Goal: Task Accomplishment & Management: Complete application form

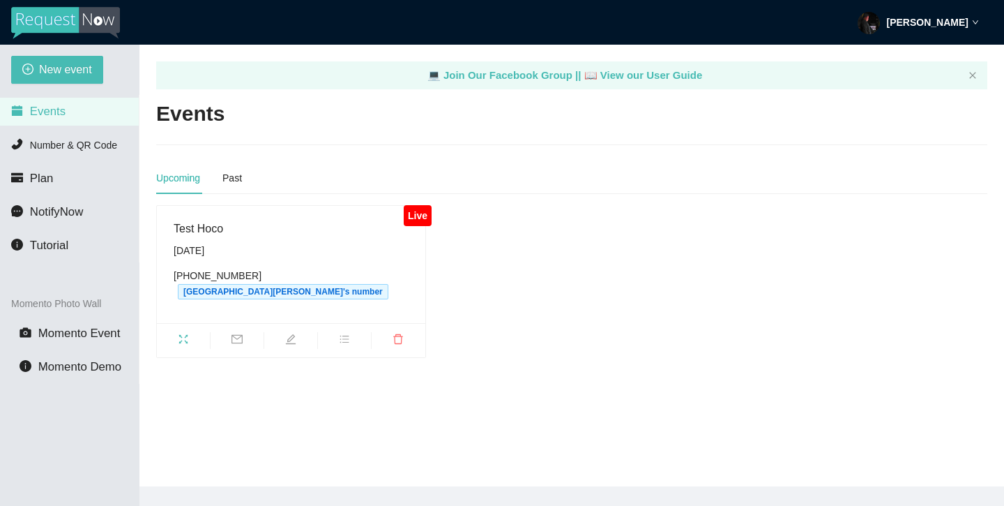
click at [86, 24] on img at bounding box center [65, 23] width 109 height 32
click at [972, 75] on icon "close" at bounding box center [973, 75] width 8 height 8
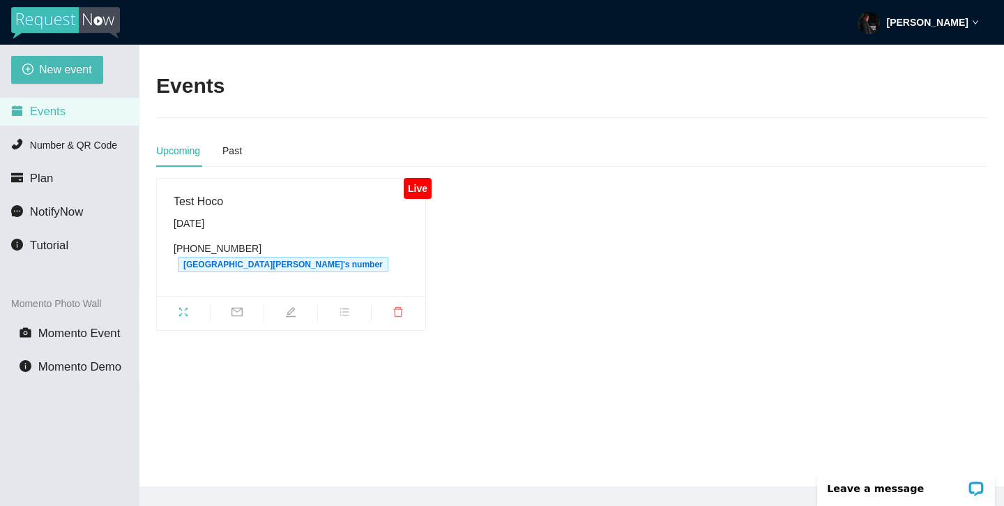
click at [70, 84] on div "New event Events Number & QR Code Plan NotifyNow Tutorial Momento Photo Wall Mo…" at bounding box center [69, 298] width 139 height 506
click at [58, 75] on span "New event" at bounding box center [65, 69] width 53 height 17
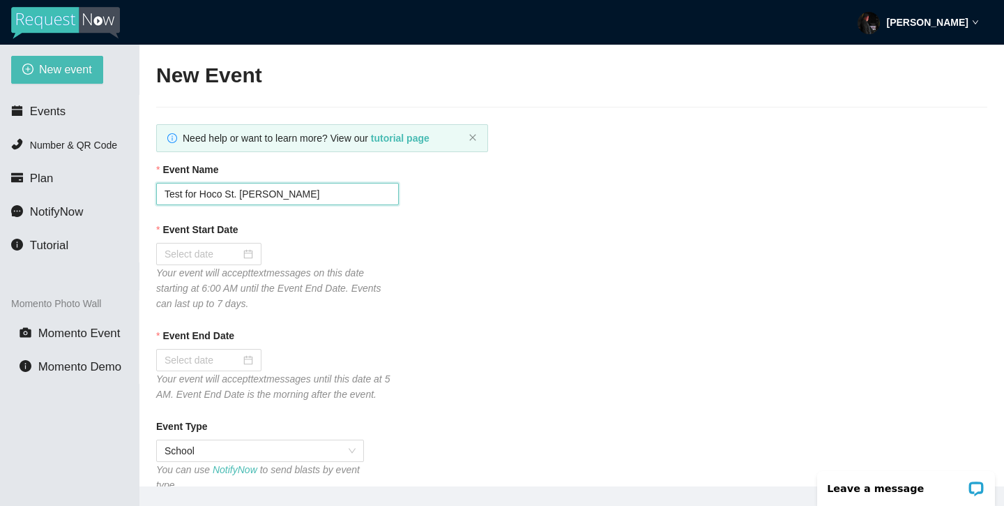
drag, startPoint x: 299, startPoint y: 195, endPoint x: 114, endPoint y: 193, distance: 184.8
click at [114, 193] on section "New event Events Number & QR Code Plan NotifyNow Tutorial Momento Photo Wall Mo…" at bounding box center [502, 298] width 1004 height 506
type input "St. [PERSON_NAME] Homecoming!"
click at [178, 246] on input "Event Start Date" at bounding box center [203, 253] width 76 height 15
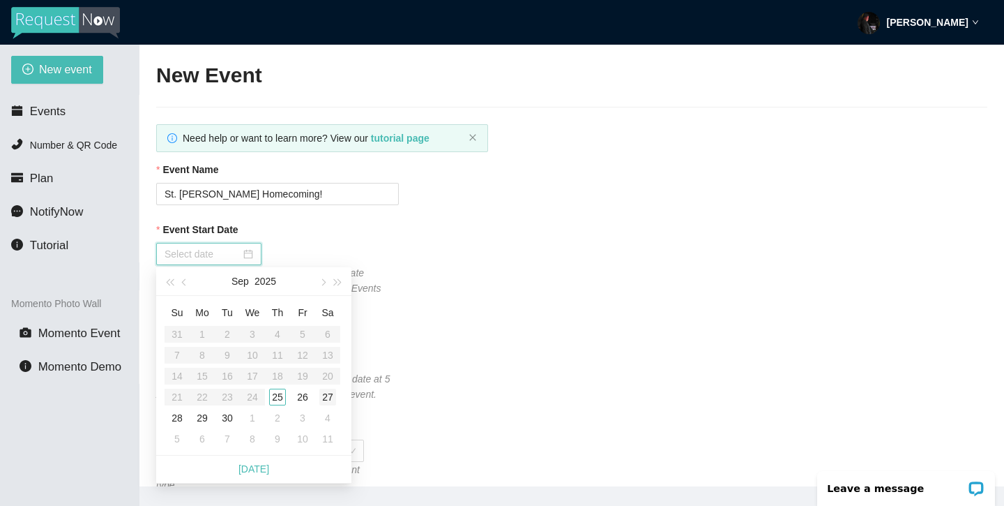
type input "[DATE]"
click at [329, 393] on div "27" at bounding box center [327, 396] width 17 height 17
type input "[DATE]"
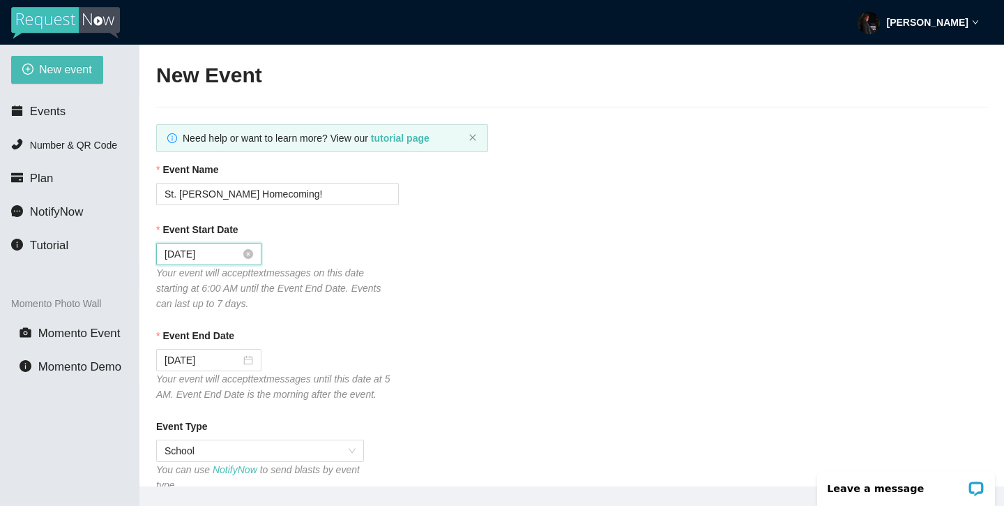
click at [221, 250] on input "[DATE]" at bounding box center [203, 253] width 76 height 15
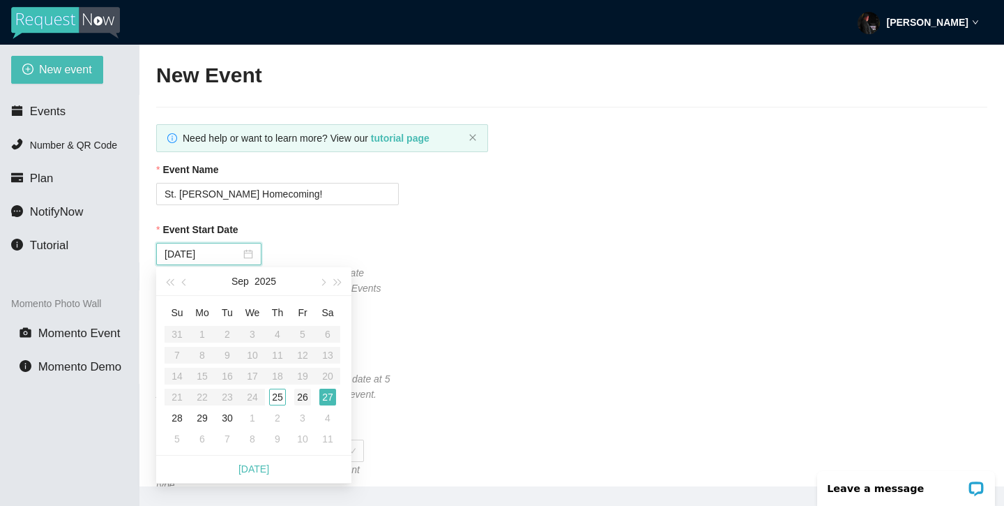
type input "[DATE]"
click at [299, 392] on div "26" at bounding box center [302, 396] width 17 height 17
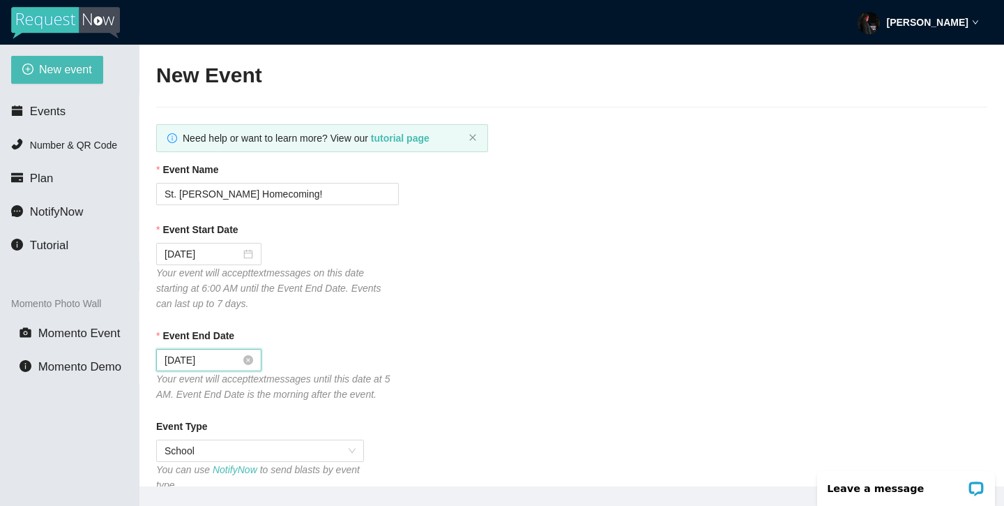
click at [224, 354] on input "[DATE]" at bounding box center [203, 359] width 76 height 15
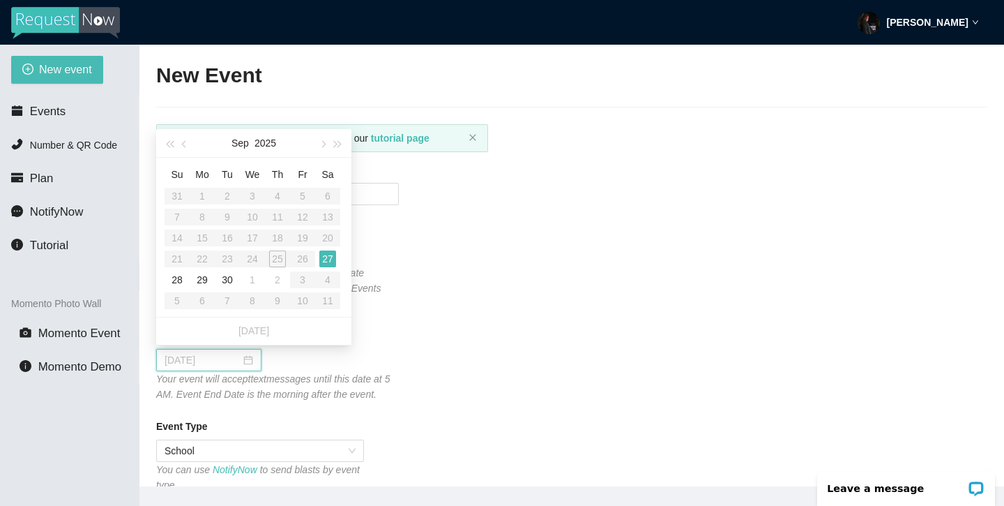
type input "[DATE]"
click at [333, 254] on div "27" at bounding box center [327, 258] width 17 height 17
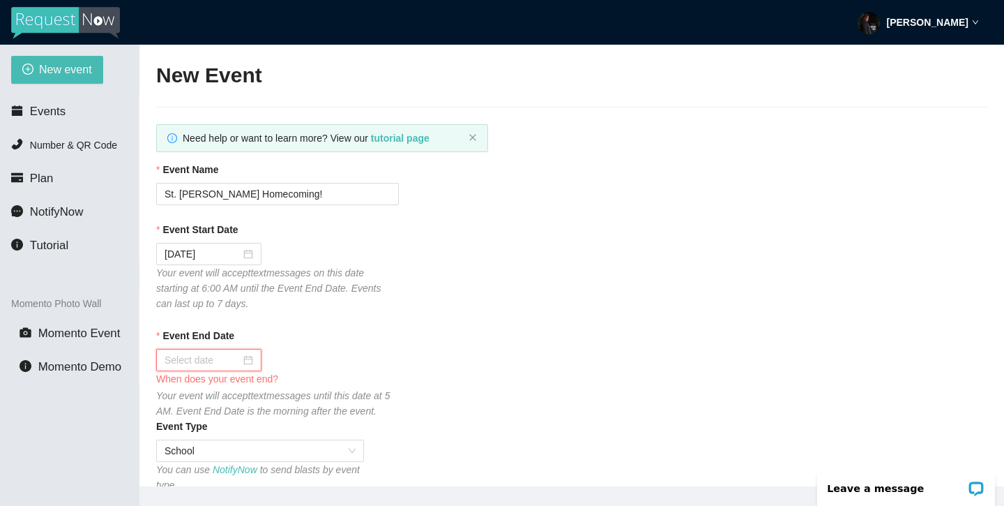
click at [246, 361] on div at bounding box center [209, 359] width 89 height 15
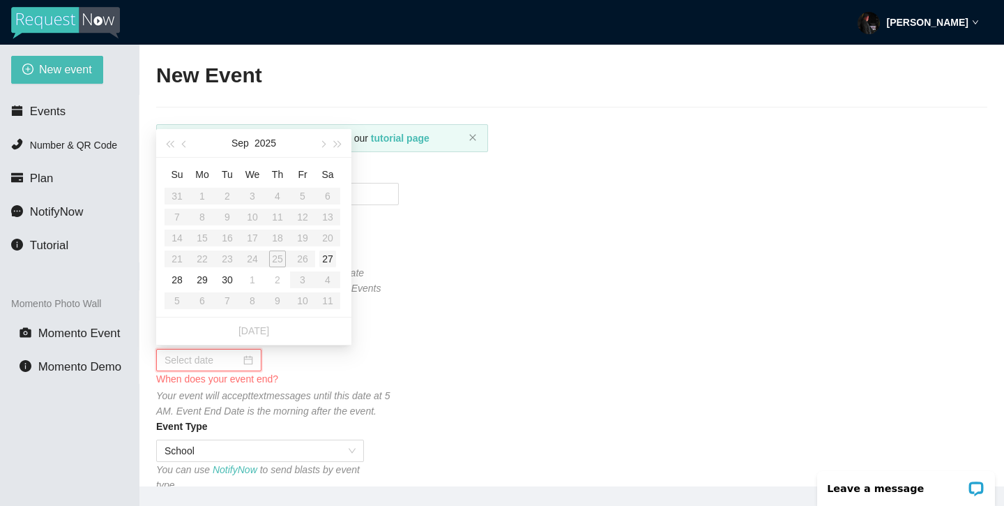
type input "[DATE]"
click at [331, 255] on div "27" at bounding box center [327, 258] width 17 height 17
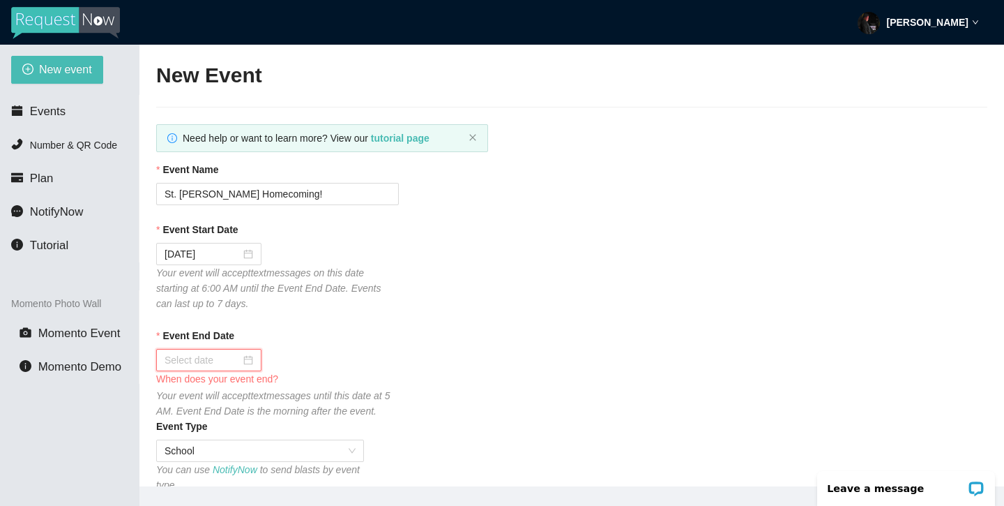
click at [229, 363] on input "Event End Date" at bounding box center [203, 359] width 76 height 15
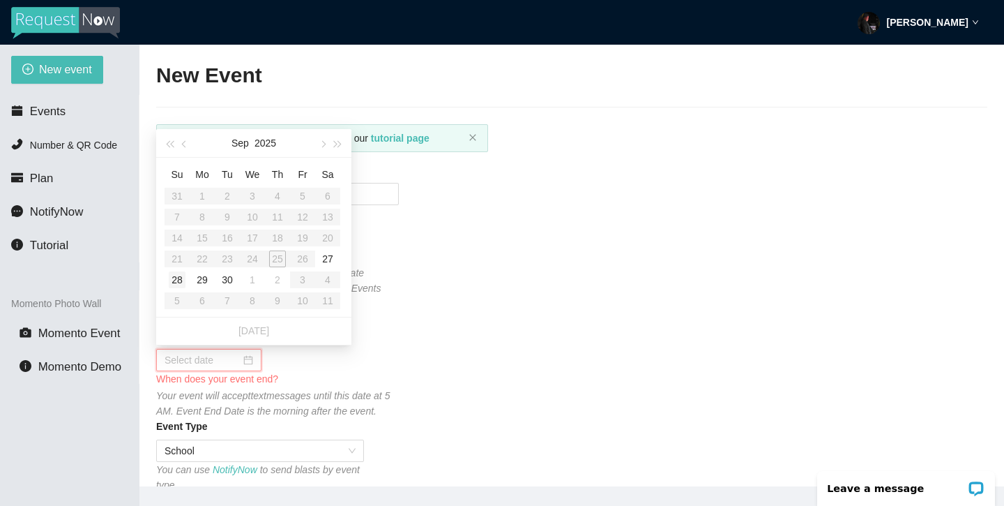
type input "[DATE]"
click at [176, 275] on div "28" at bounding box center [177, 279] width 17 height 17
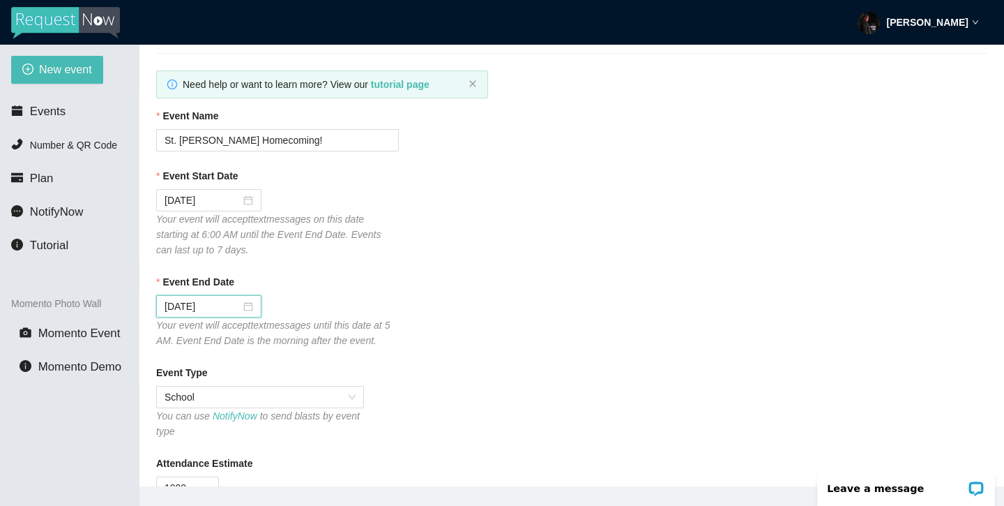
scroll to position [67, 0]
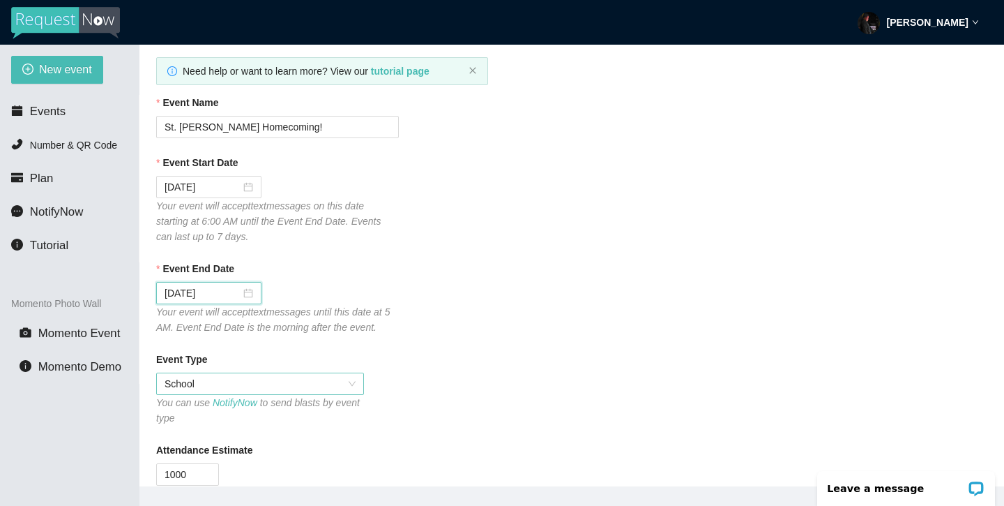
click at [248, 375] on span "School" at bounding box center [260, 383] width 191 height 21
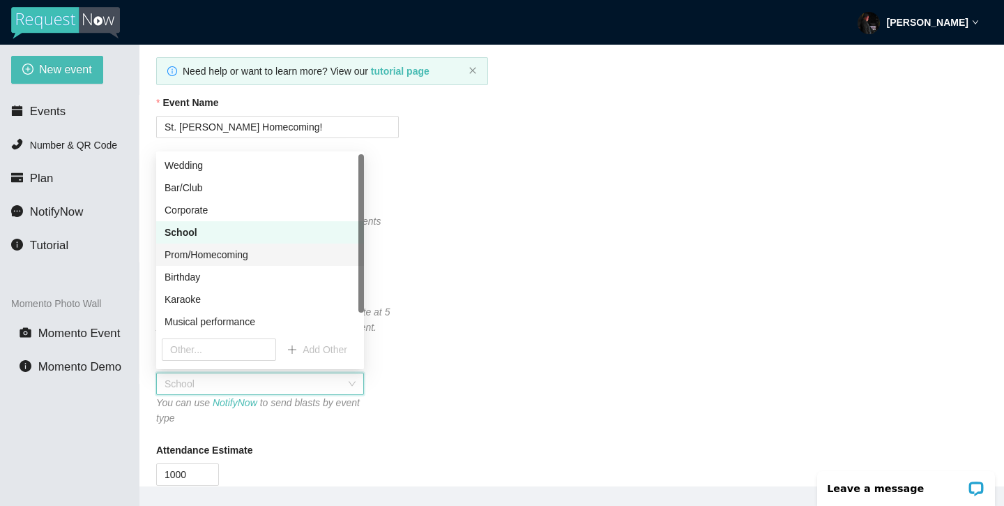
click at [301, 253] on div "Prom/Homecoming" at bounding box center [260, 254] width 191 height 15
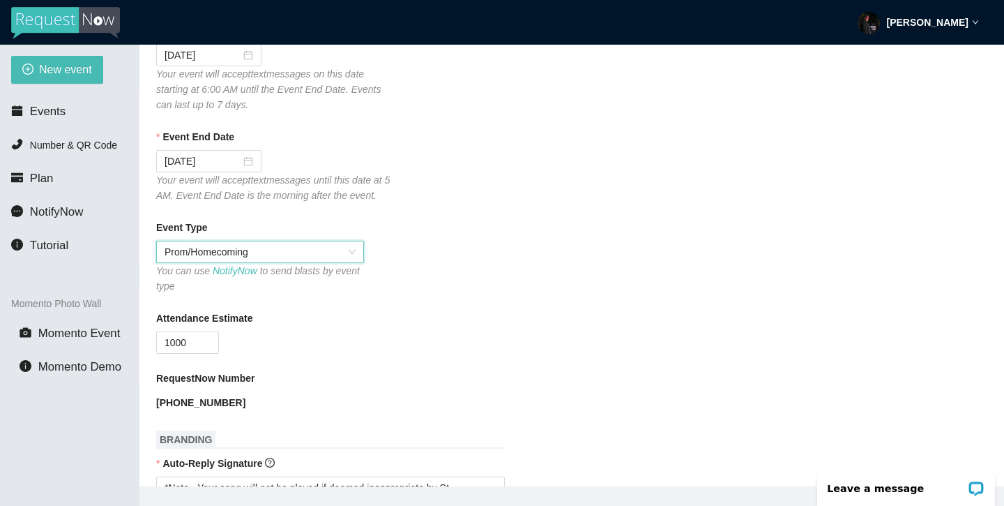
scroll to position [239, 0]
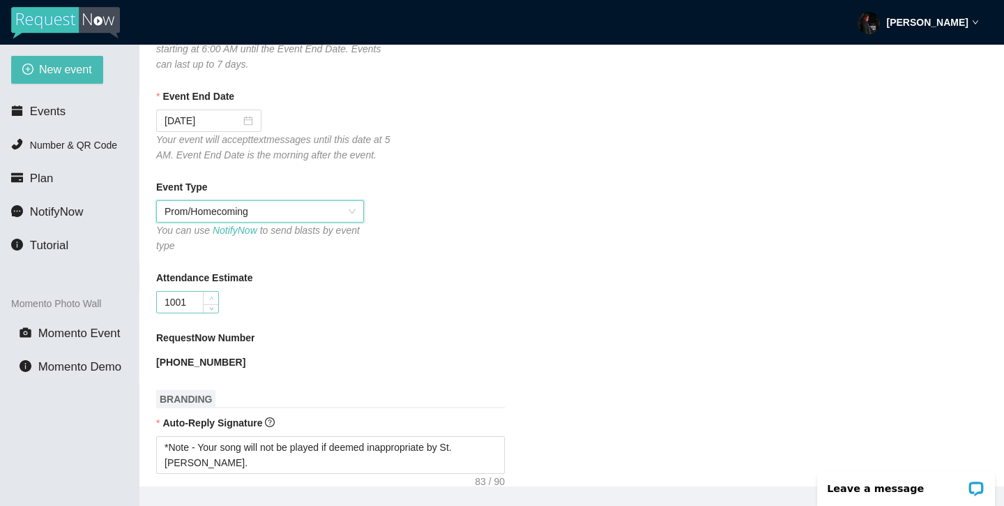
click at [203, 302] on span "Increase Value" at bounding box center [210, 298] width 15 height 13
type input "1000"
click at [212, 307] on icon "down" at bounding box center [211, 306] width 4 height 3
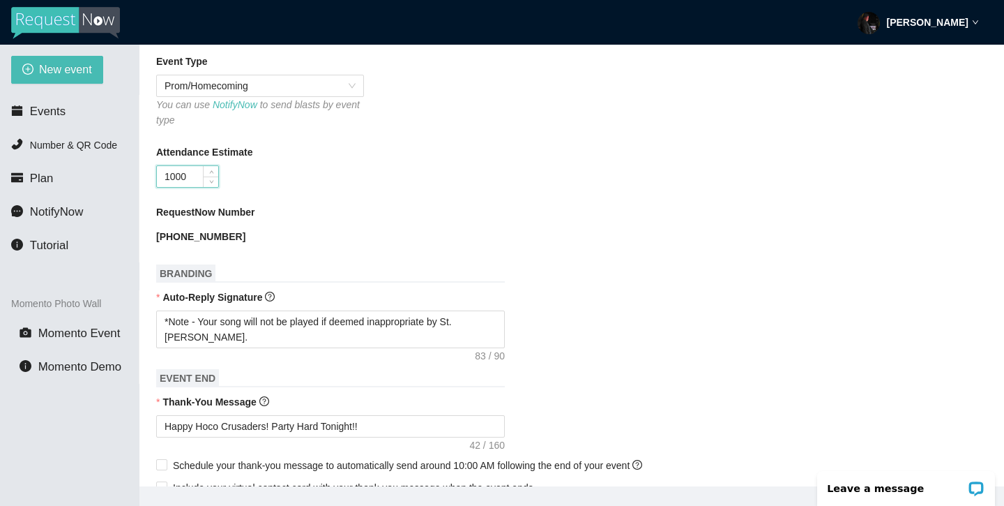
scroll to position [368, 0]
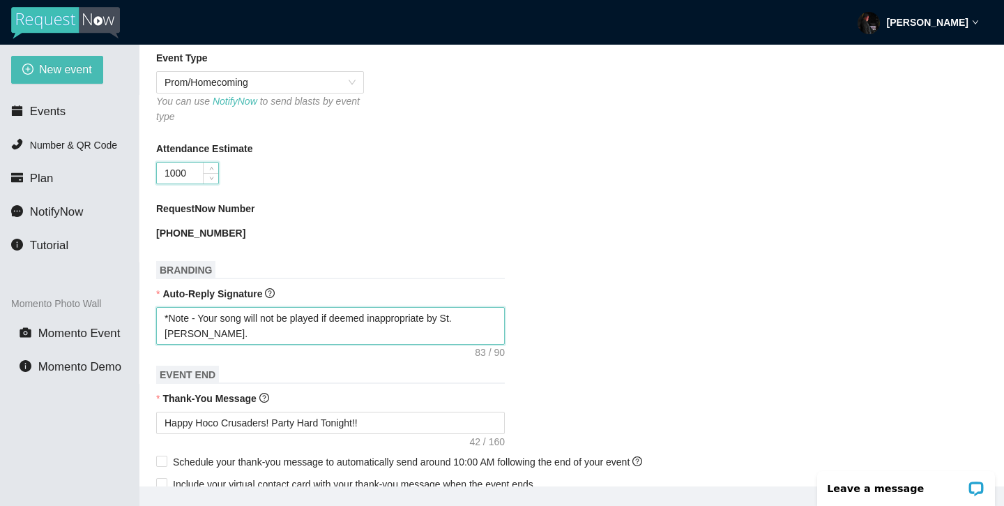
click at [169, 317] on textarea "*Note - Your song will not be played if deemed inappropriate by St. [PERSON_NAM…" at bounding box center [330, 326] width 349 height 38
type textarea "*PNote - Your song will not be played if deemed inappropriate by St. [PERSON_NA…"
type textarea "*PlNote - Your song will not be played if deemed inappropriate by St. [PERSON_N…"
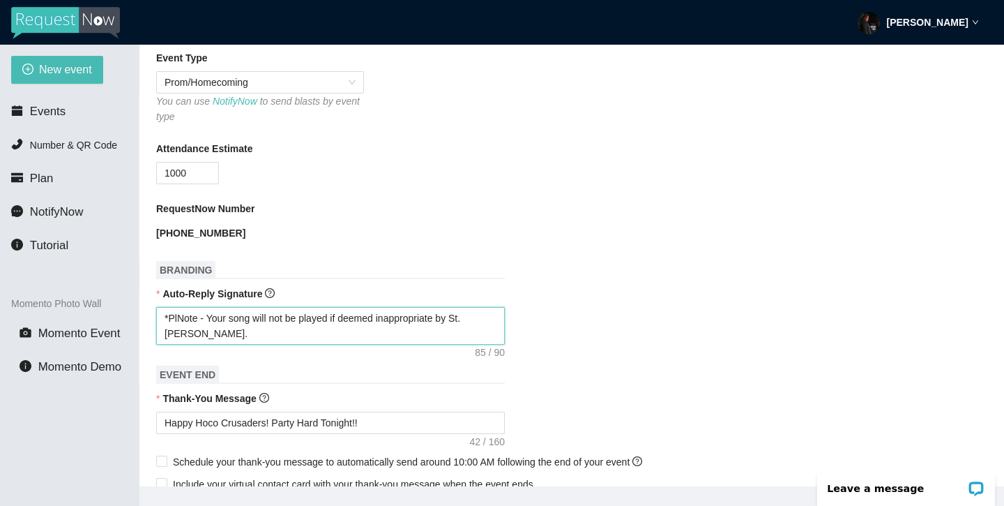
type textarea "*PleNote - Your song will not be played if deemed inappropriate by St. [PERSON_…"
type textarea "*PleaNote - Your song will not be played if deemed inappropriate by St. [PERSON…"
type textarea "*PleasNote - Your song will not be played if deemed inappropriate by St. [PERSO…"
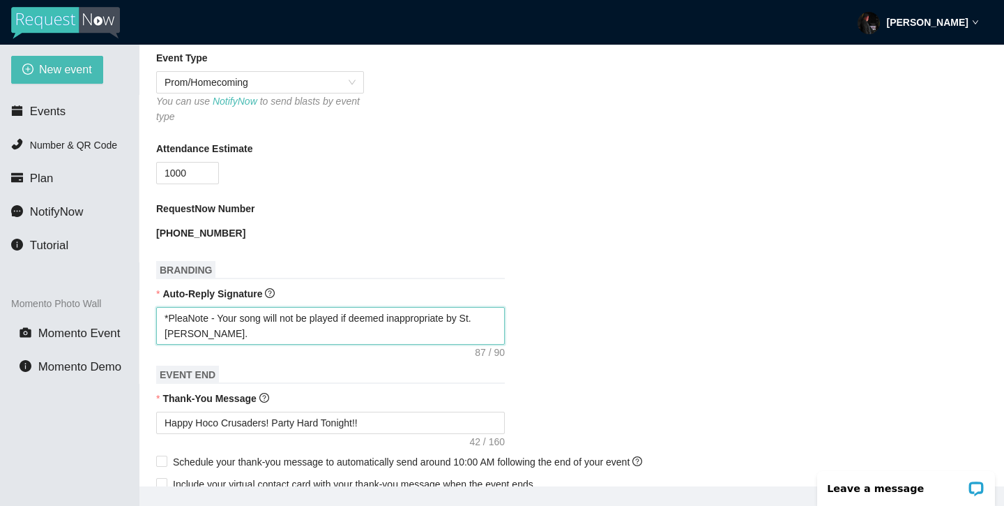
type textarea "*PleasNote - Your song will not be played if deemed inappropriate by St. [PERSO…"
type textarea "*PleaseNote - Your song will not be played if deemed inappropriate by St. [PERS…"
type textarea "*Please Note - Your song will not be played if deemed inappropriate by St. [PER…"
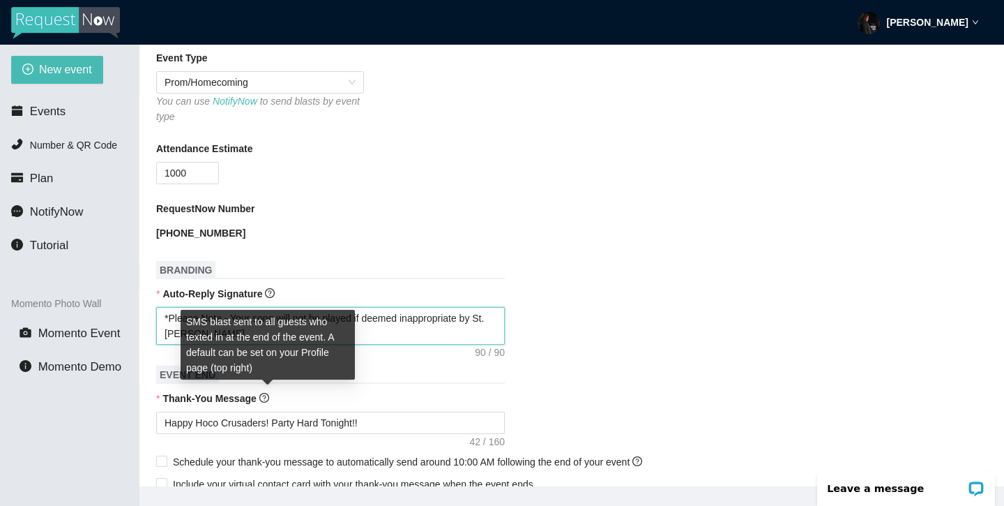
click at [356, 337] on textarea "*Please Note - Your song will not be played if deemed inappropriate by St. [PER…" at bounding box center [330, 326] width 349 height 38
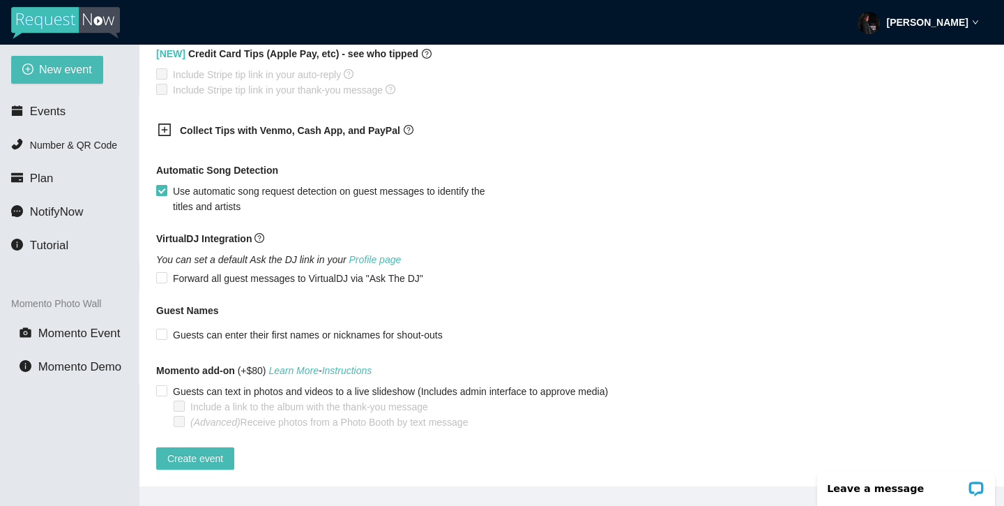
scroll to position [906, 0]
type textarea "*Please Note - Your song will not be played if deemed inappropriate by St. [PER…"
click at [163, 385] on input "Guests can text in photos and videos to a live slideshow (Includes admin interf…" at bounding box center [161, 390] width 10 height 10
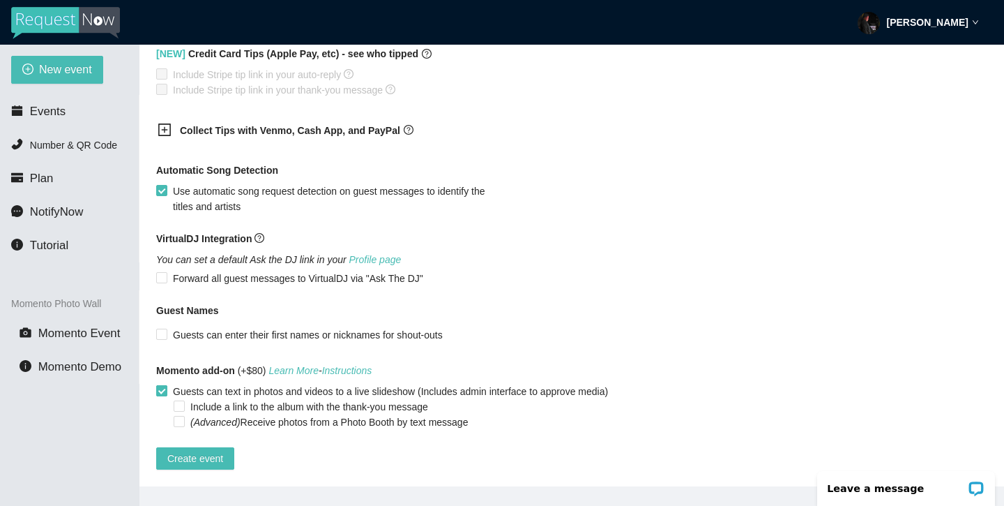
click at [163, 385] on input "Guests can text in photos and videos to a live slideshow (Includes admin interf…" at bounding box center [161, 390] width 10 height 10
checkbox input "false"
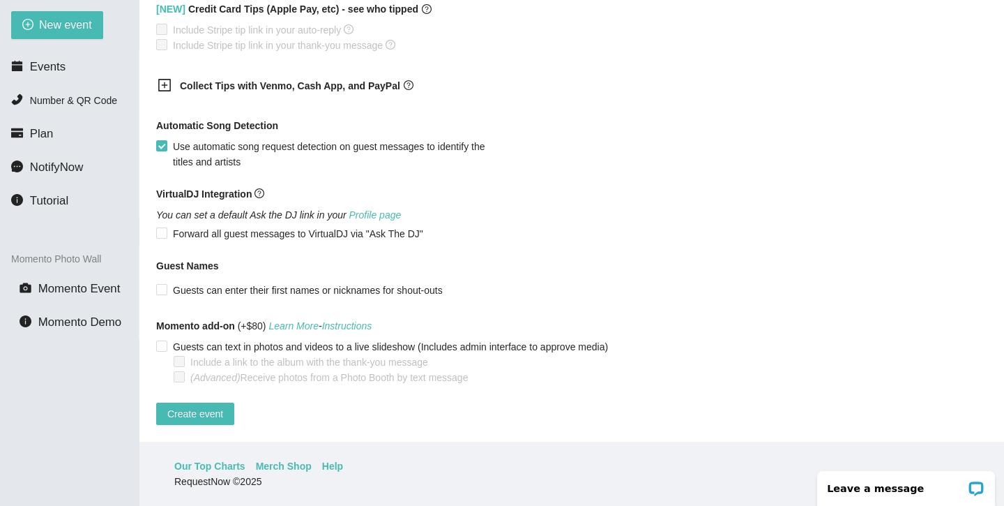
scroll to position [45, 0]
click at [197, 407] on span "Create event" at bounding box center [195, 413] width 56 height 15
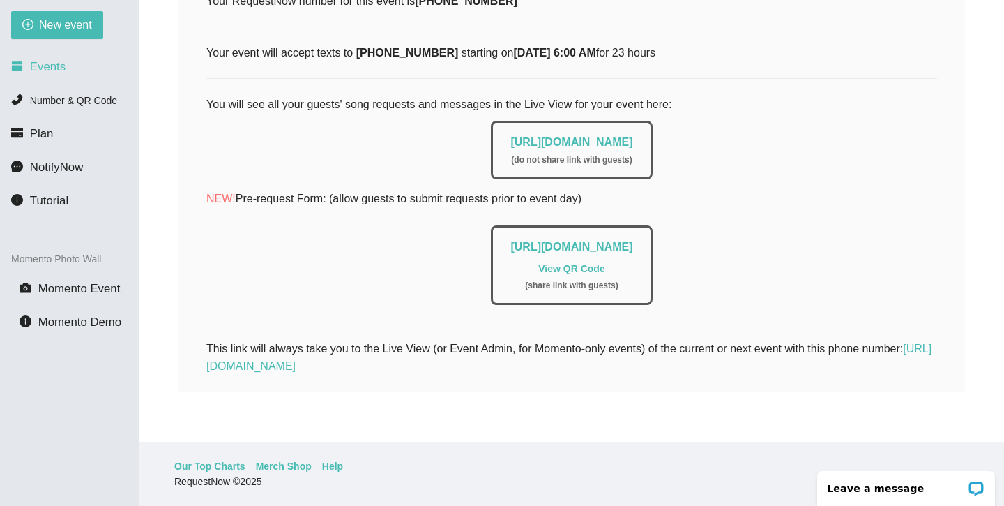
click at [60, 76] on li "Events" at bounding box center [69, 67] width 139 height 28
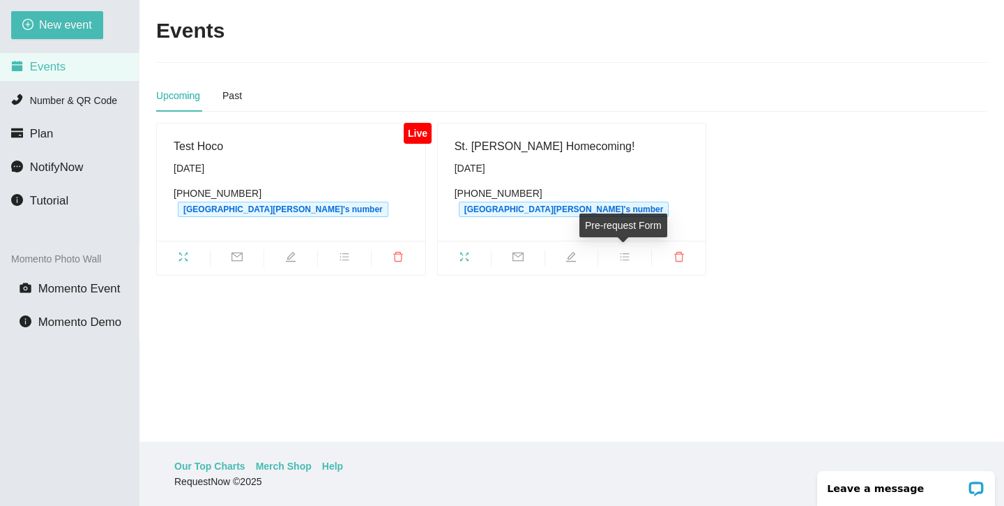
click at [626, 257] on icon "bars" at bounding box center [624, 256] width 11 height 11
click at [583, 259] on span "edit" at bounding box center [571, 258] width 53 height 15
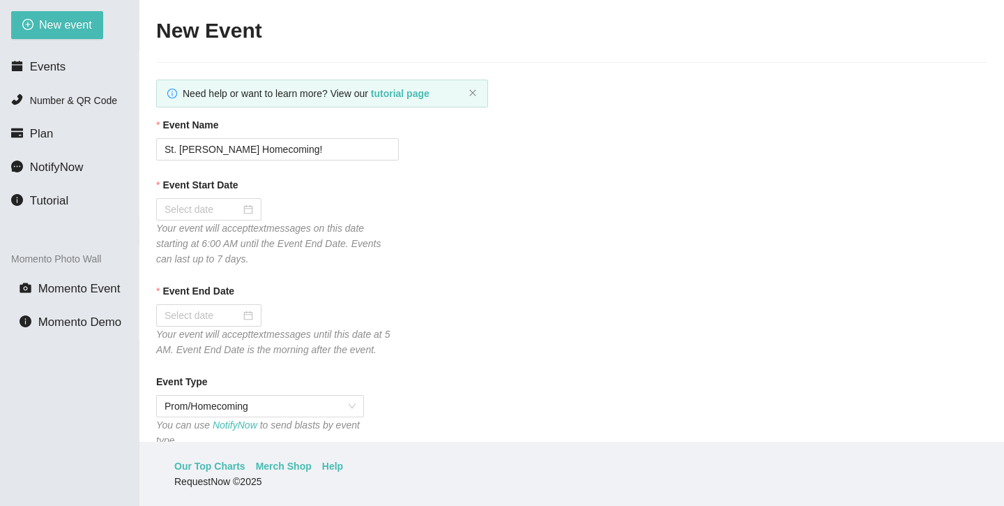
type textarea "*Please Note - Your song will not be played if deemed inappropriate by St. [PER…"
type input "[DATE]"
type textarea "*Please Note - Your song will not be played if deemed inappropriate by St. [PER…"
click at [98, 112] on li "Number & QR Code" at bounding box center [69, 100] width 139 height 28
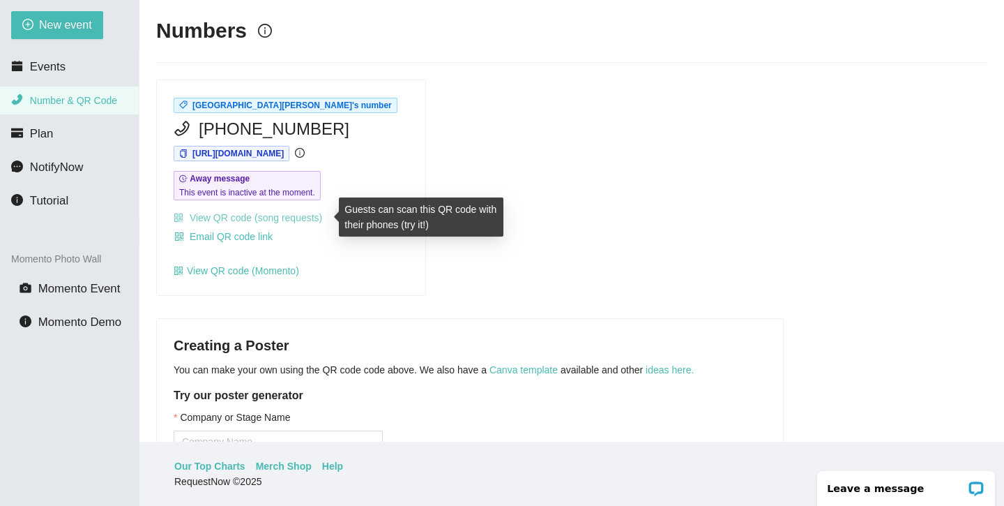
click at [263, 215] on link "View QR code (song requests)" at bounding box center [248, 217] width 149 height 11
click at [289, 218] on link "View QR code (song requests)" at bounding box center [248, 217] width 149 height 11
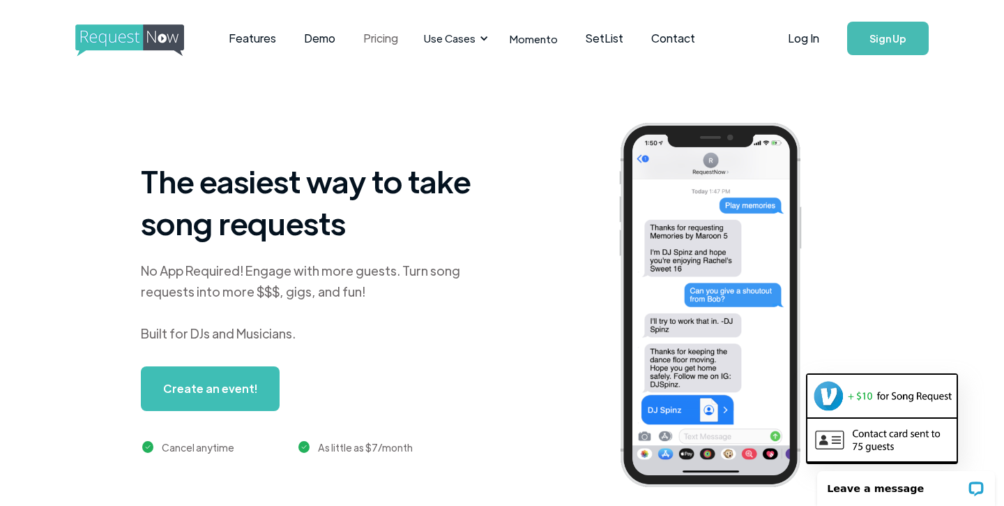
click at [381, 43] on link "Pricing" at bounding box center [380, 38] width 63 height 43
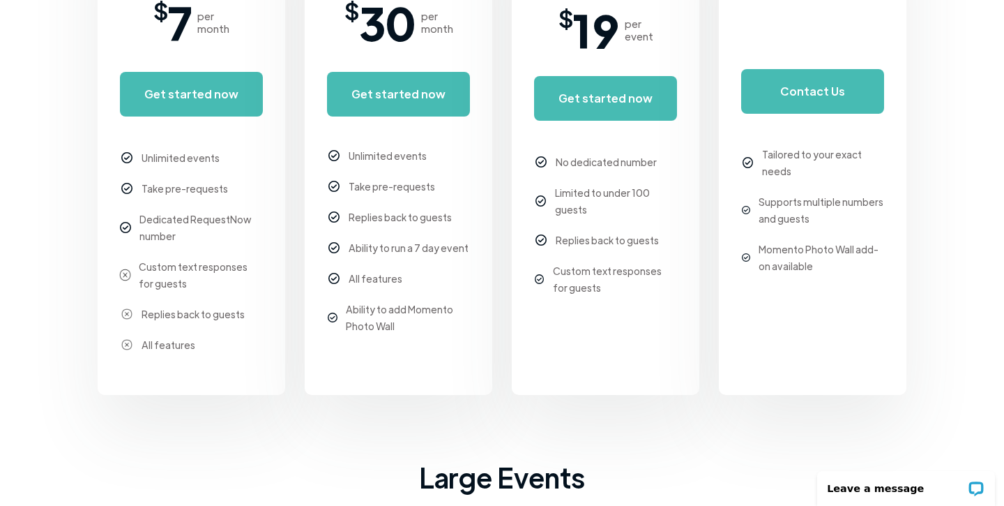
scroll to position [452, 0]
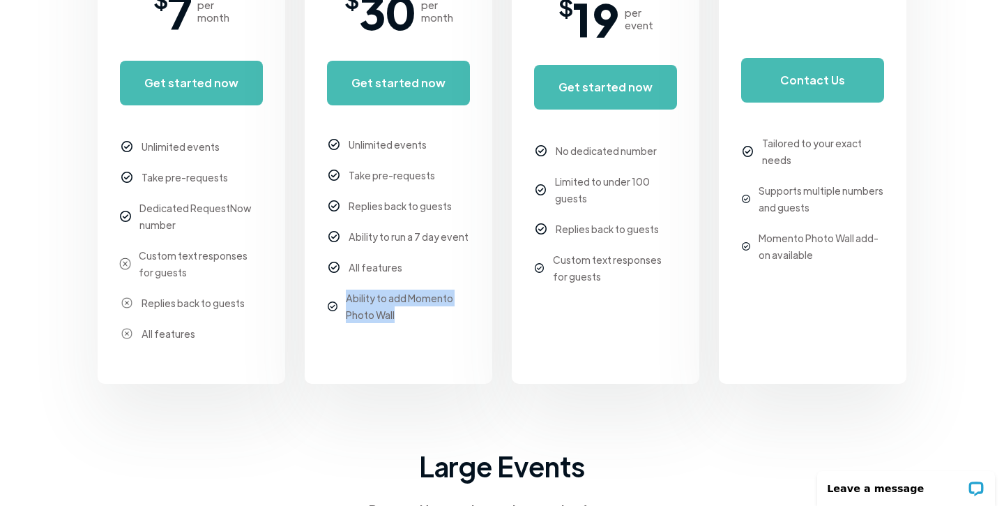
drag, startPoint x: 398, startPoint y: 316, endPoint x: 346, endPoint y: 294, distance: 56.2
click at [346, 294] on div "Ability to add Momento Photo Wall" at bounding box center [408, 305] width 124 height 33
click at [359, 302] on div "Ability to add Momento Photo Wall" at bounding box center [408, 305] width 124 height 33
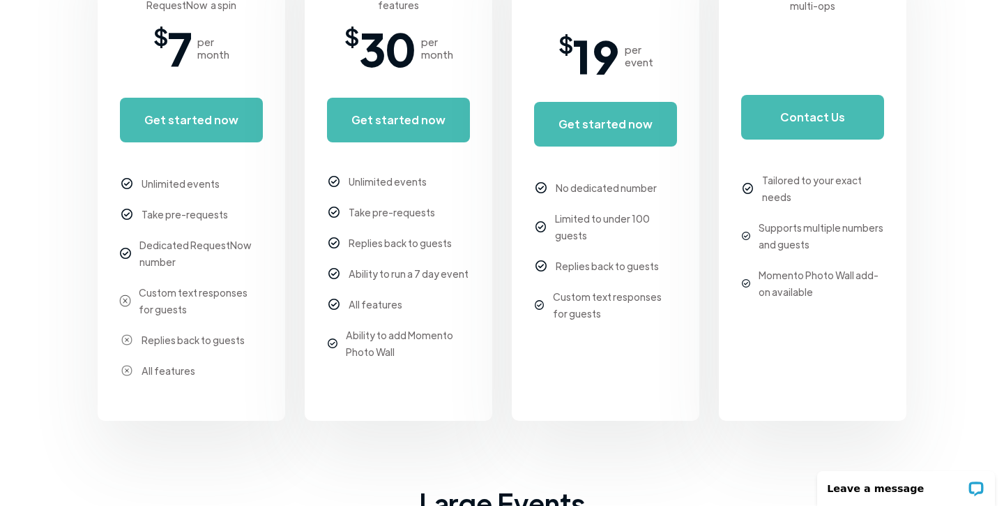
scroll to position [409, 0]
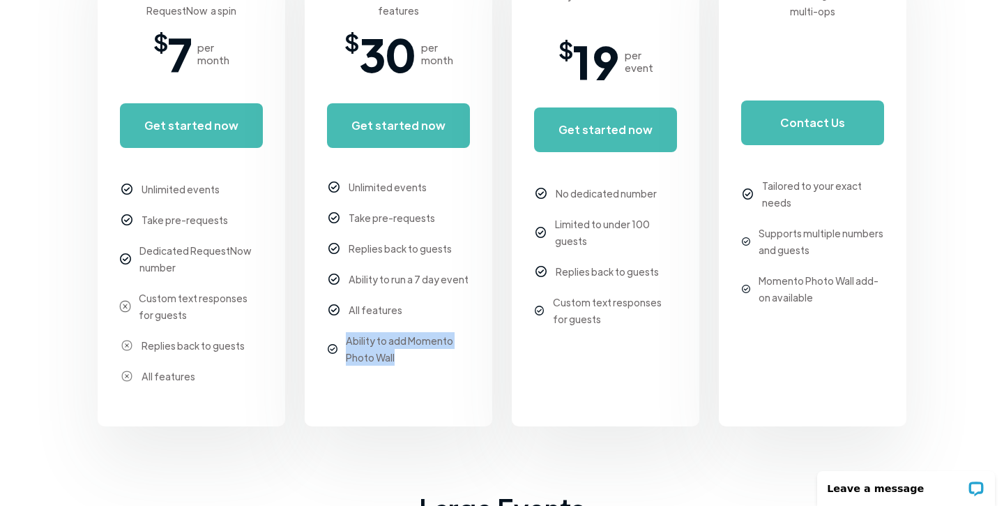
drag, startPoint x: 397, startPoint y: 363, endPoint x: 346, endPoint y: 339, distance: 56.5
click at [346, 339] on div "Ability to add Momento Photo Wall" at bounding box center [408, 348] width 124 height 33
click at [349, 338] on div "Ability to add Momento Photo Wall" at bounding box center [408, 348] width 124 height 33
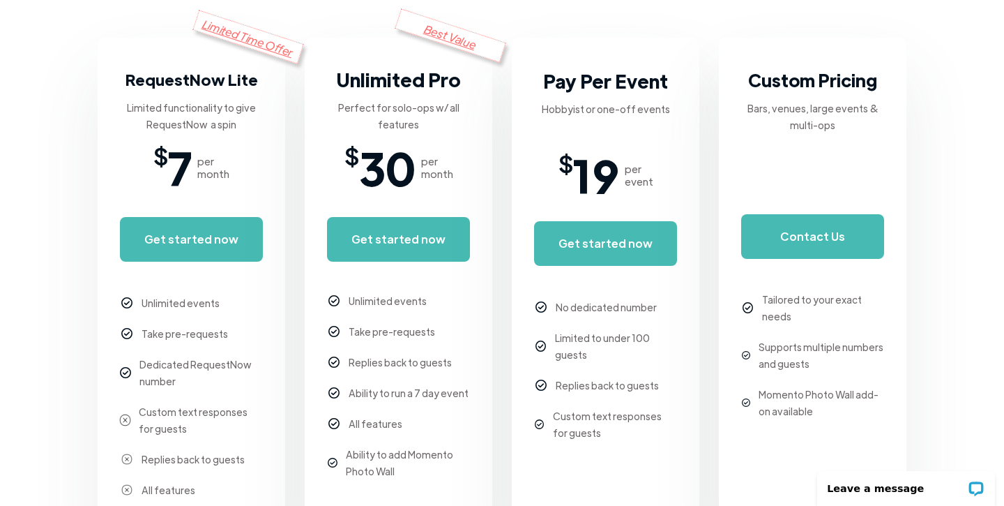
scroll to position [299, 0]
